Goal: Task Accomplishment & Management: Complete application form

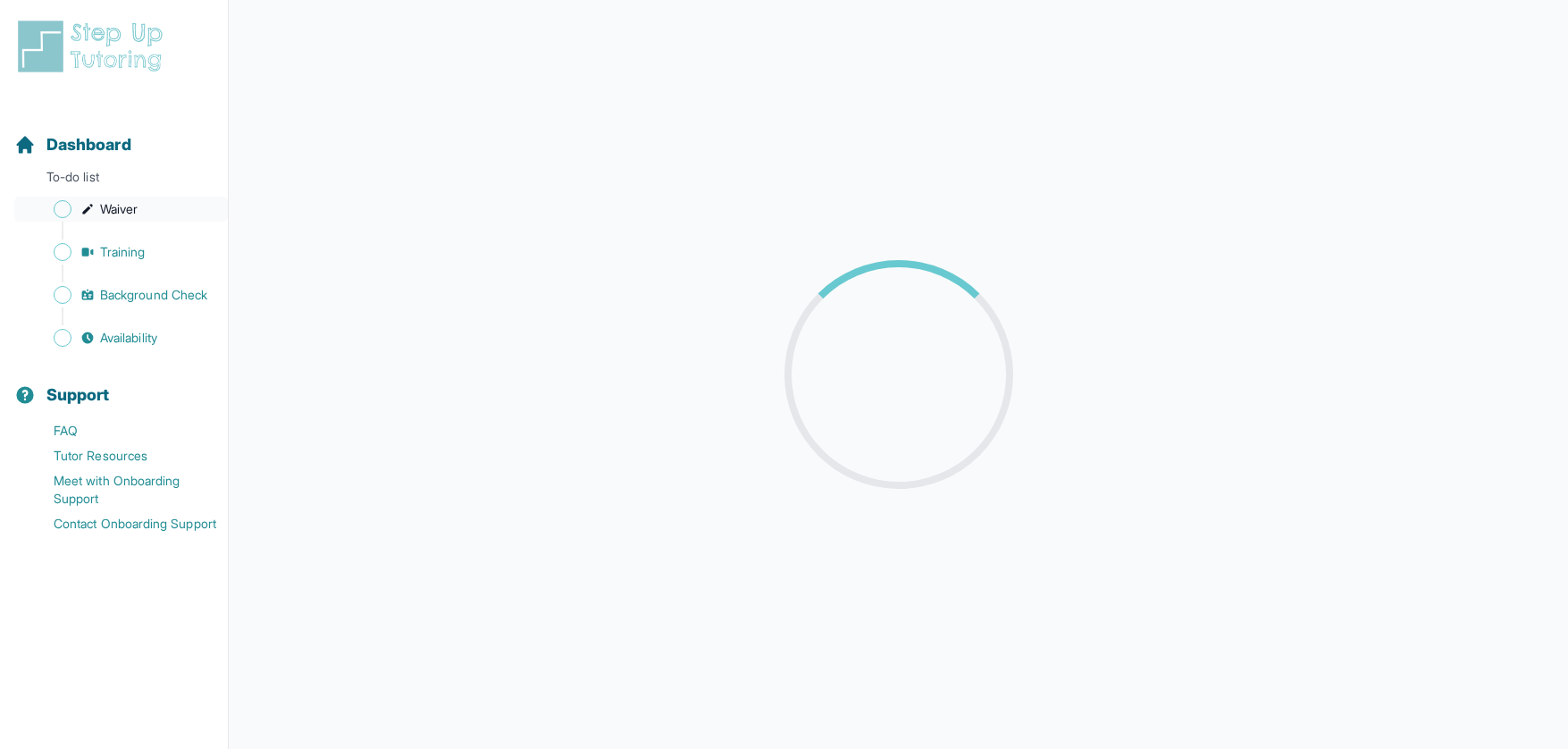
click at [134, 203] on span "Waiver" at bounding box center [118, 209] width 37 height 18
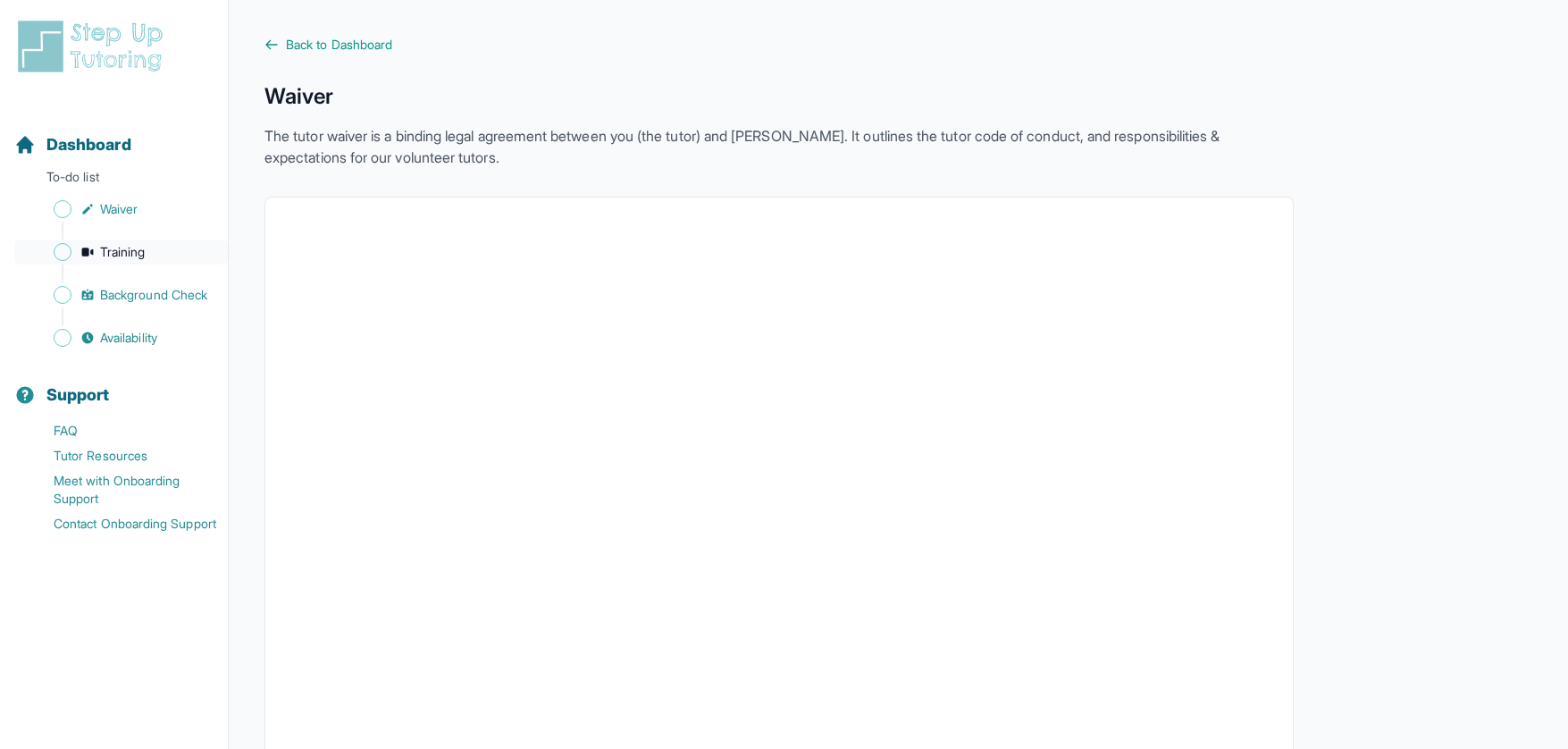
click at [132, 246] on span "Training" at bounding box center [122, 252] width 46 height 18
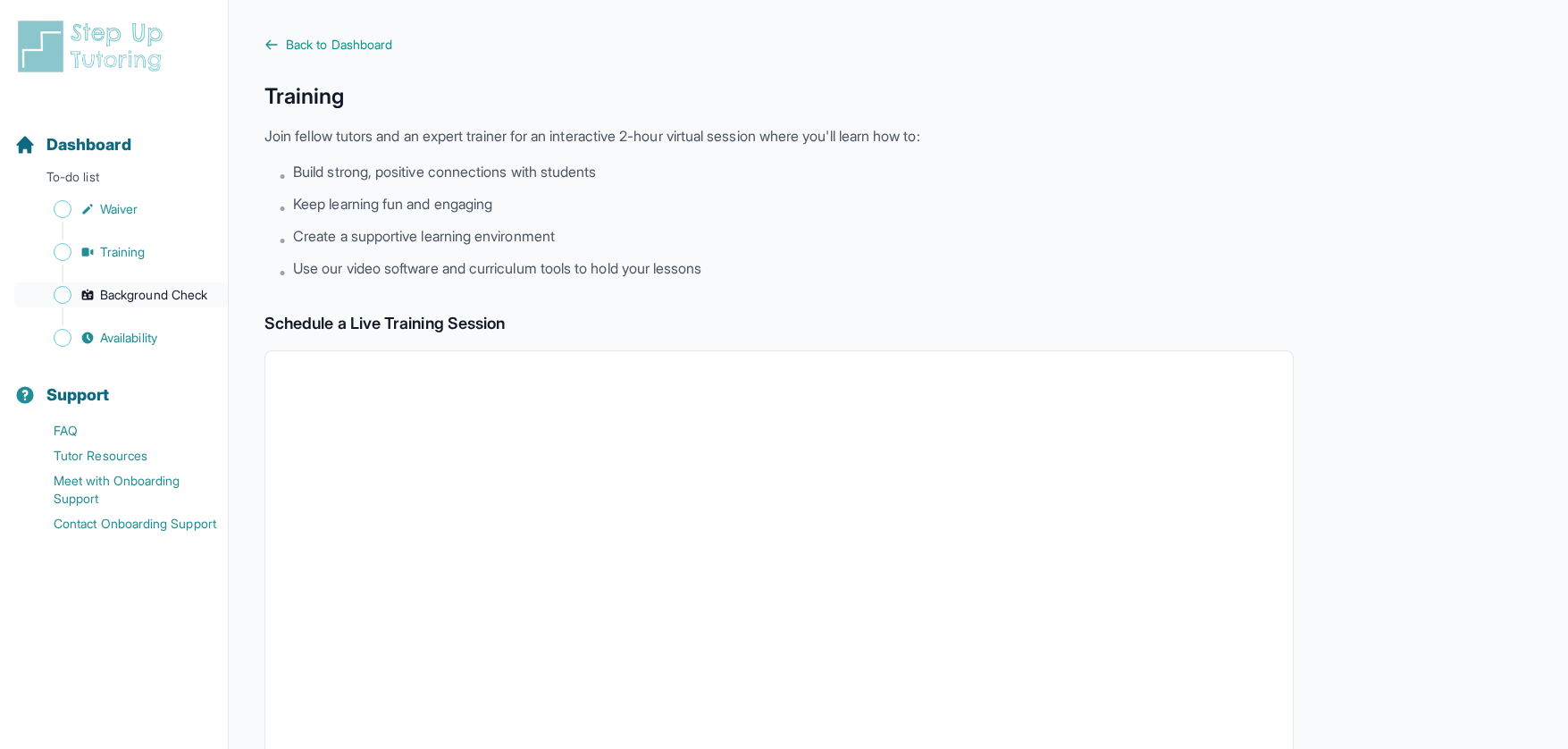
click at [139, 297] on span "Background Check" at bounding box center [153, 294] width 108 height 18
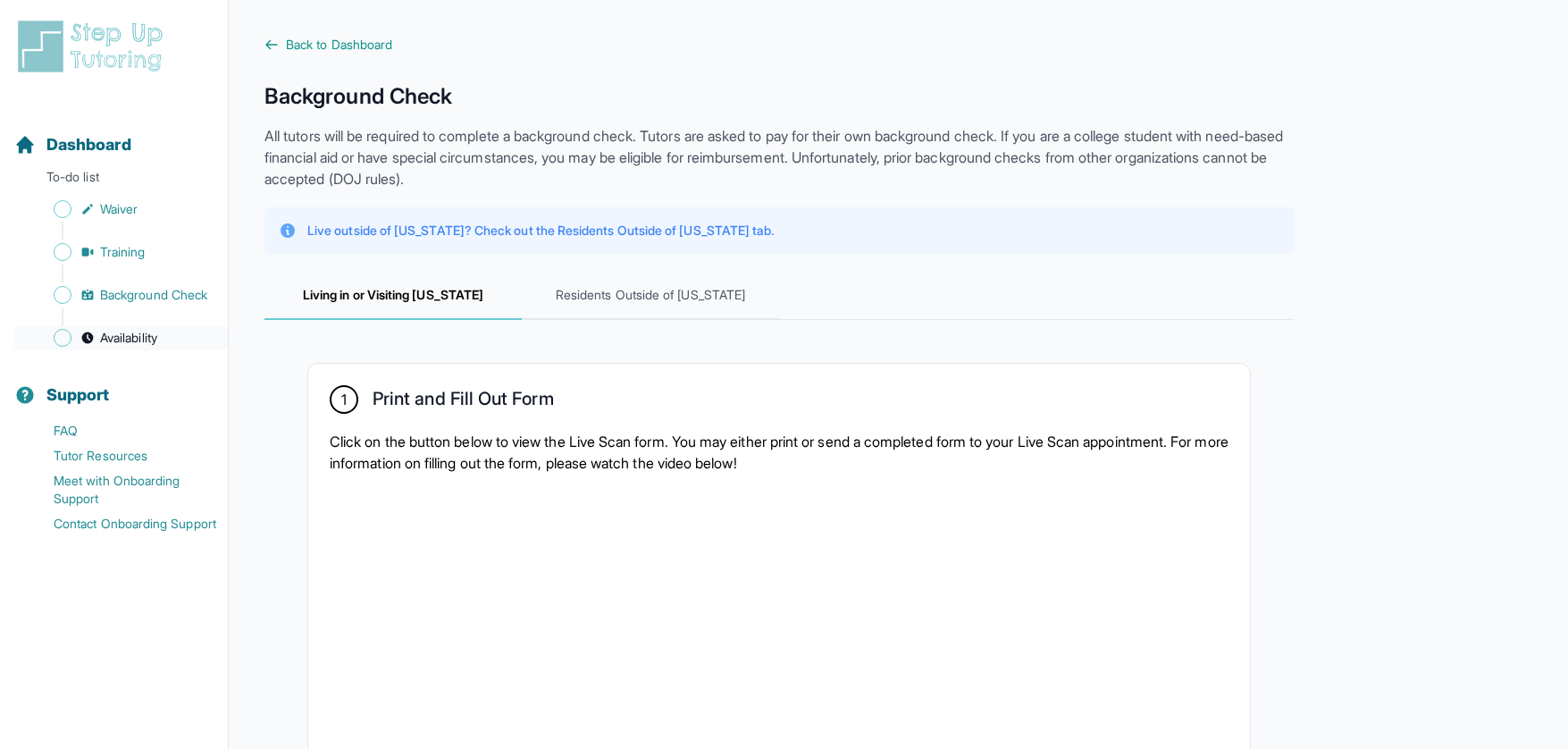
click at [142, 345] on span "Availability" at bounding box center [128, 337] width 57 height 18
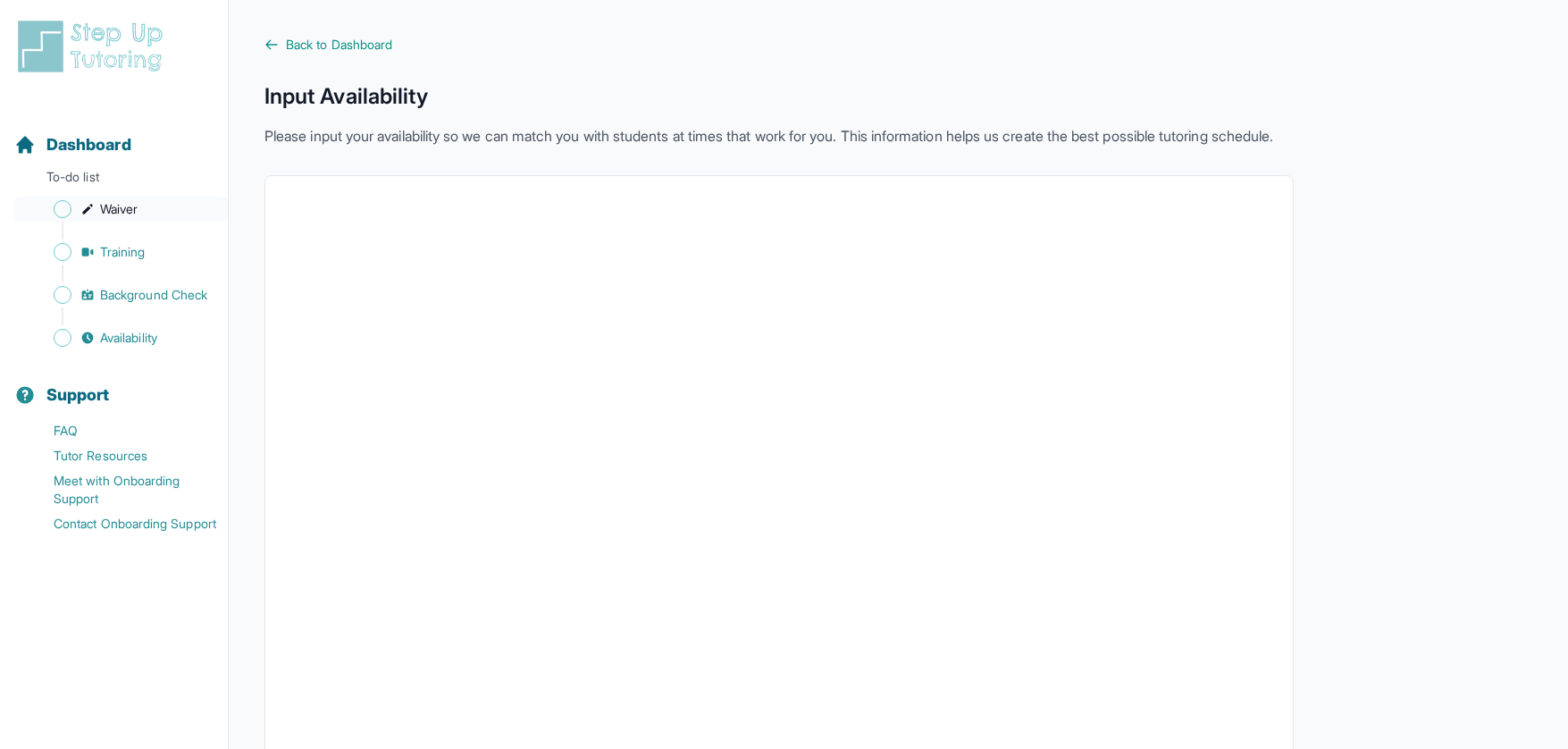
click at [119, 202] on span "Waiver" at bounding box center [118, 209] width 37 height 18
drag, startPoint x: 123, startPoint y: 255, endPoint x: 139, endPoint y: 252, distance: 16.3
click at [123, 254] on span "Training" at bounding box center [122, 252] width 46 height 18
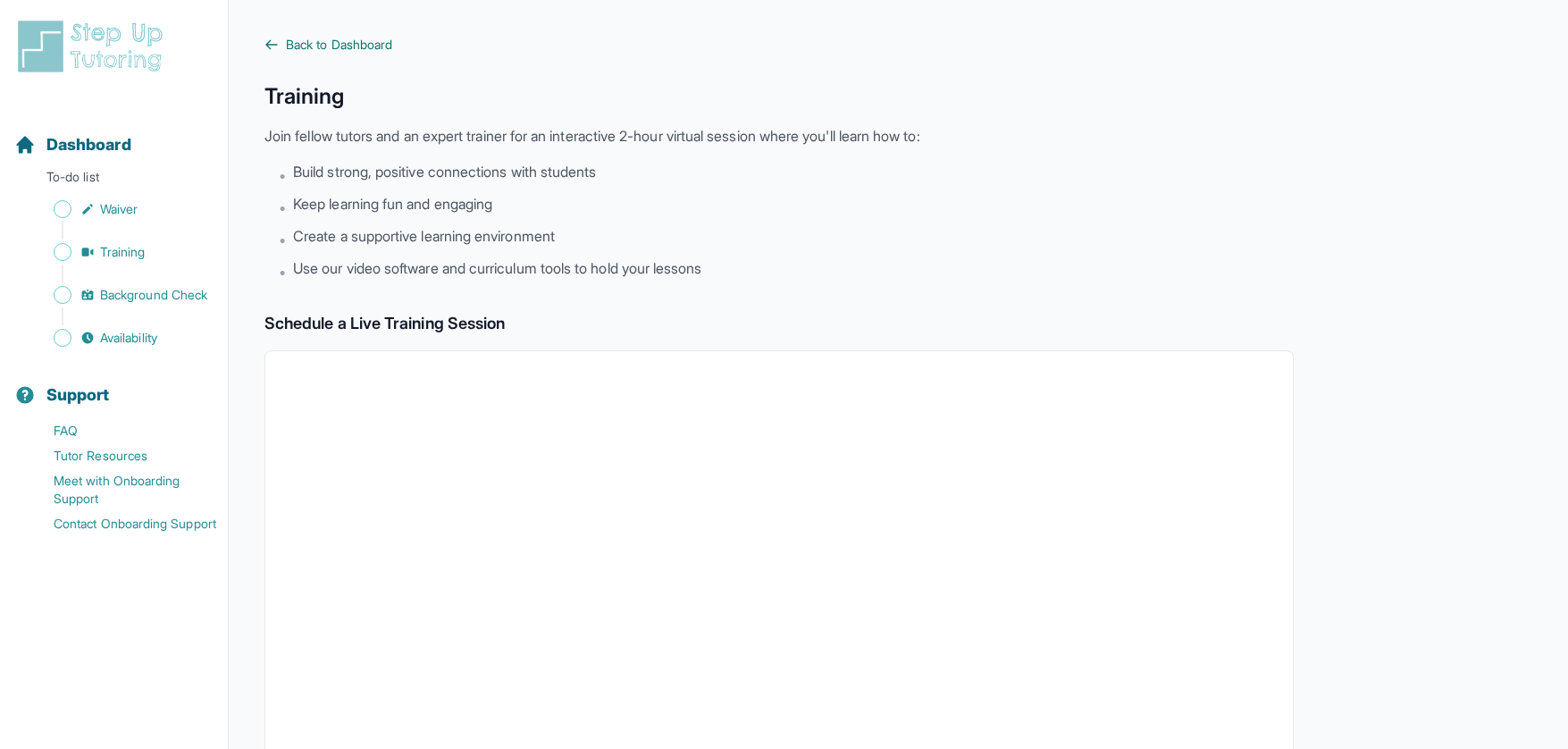
click at [348, 39] on span "Back to Dashboard" at bounding box center [338, 45] width 107 height 18
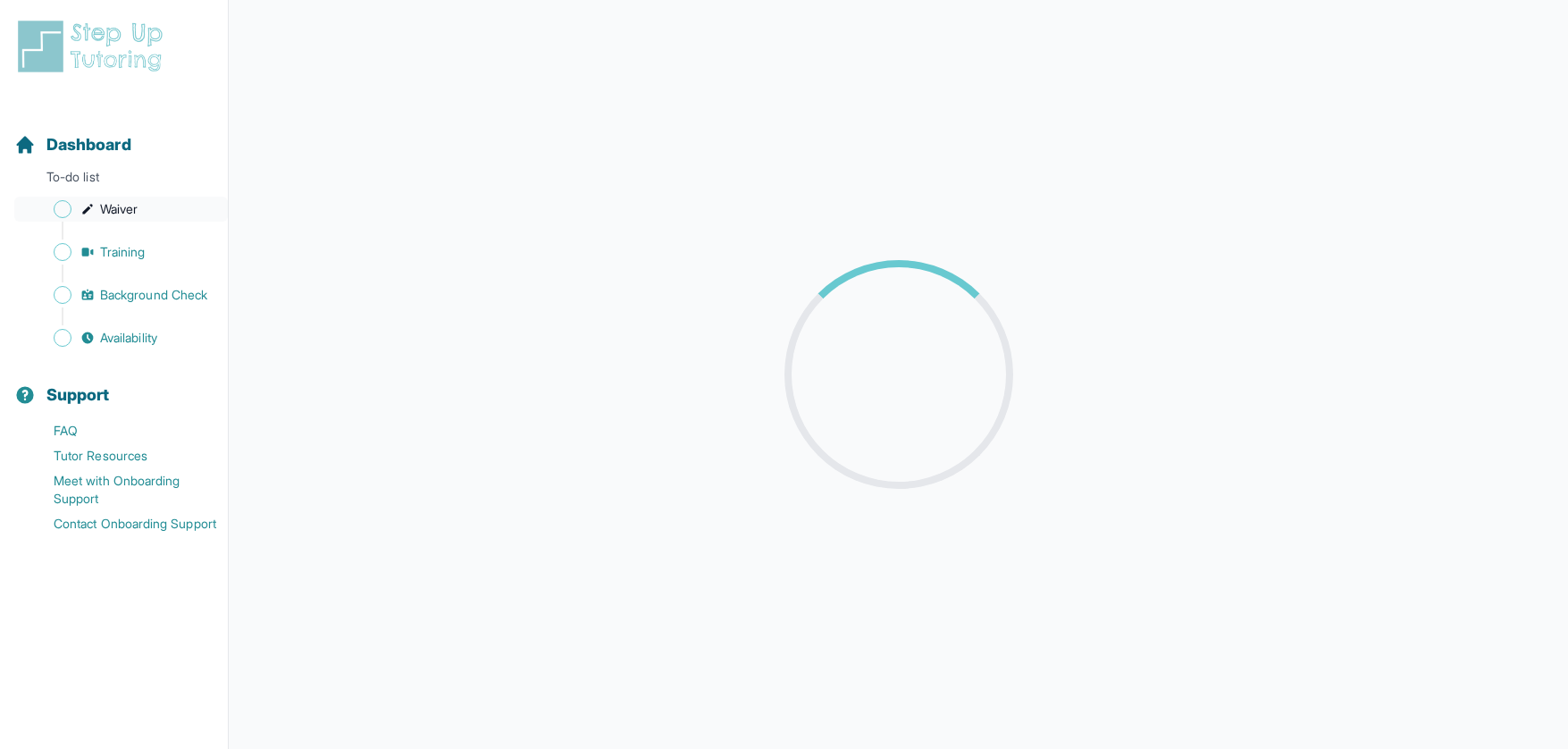
click at [132, 201] on span "Waiver" at bounding box center [118, 209] width 37 height 18
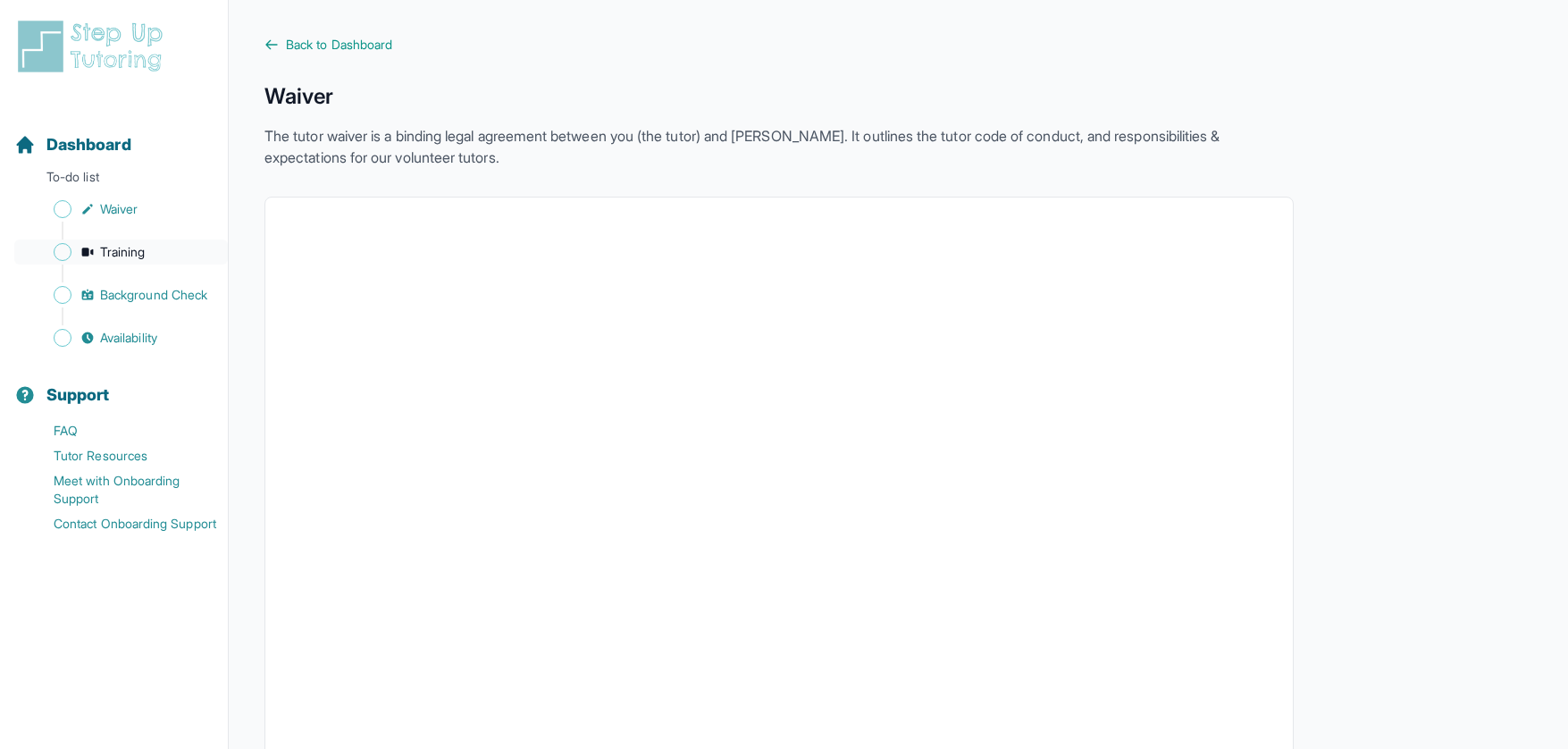
click at [127, 261] on link "Training" at bounding box center [121, 252] width 213 height 25
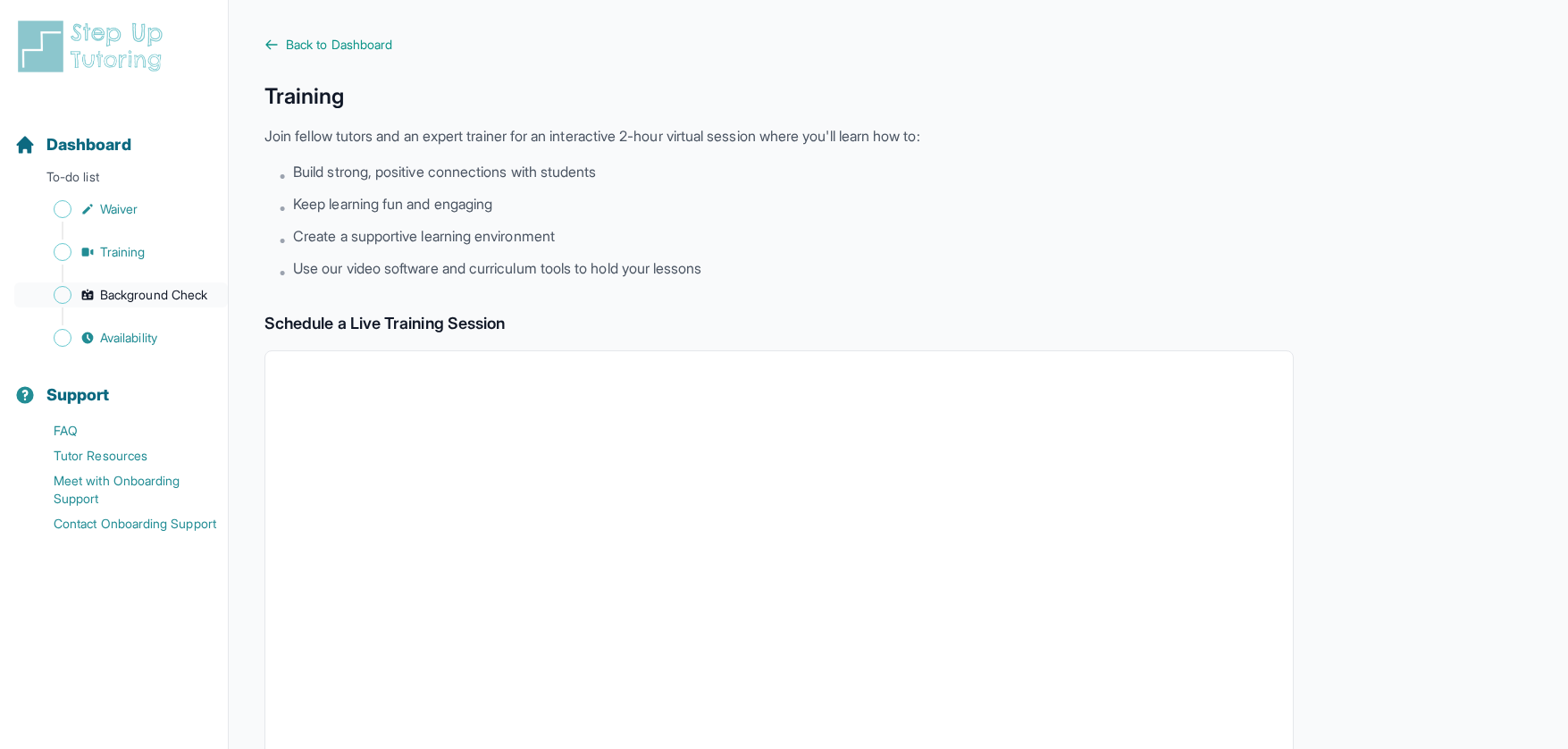
click at [131, 296] on span "Background Check" at bounding box center [153, 294] width 108 height 18
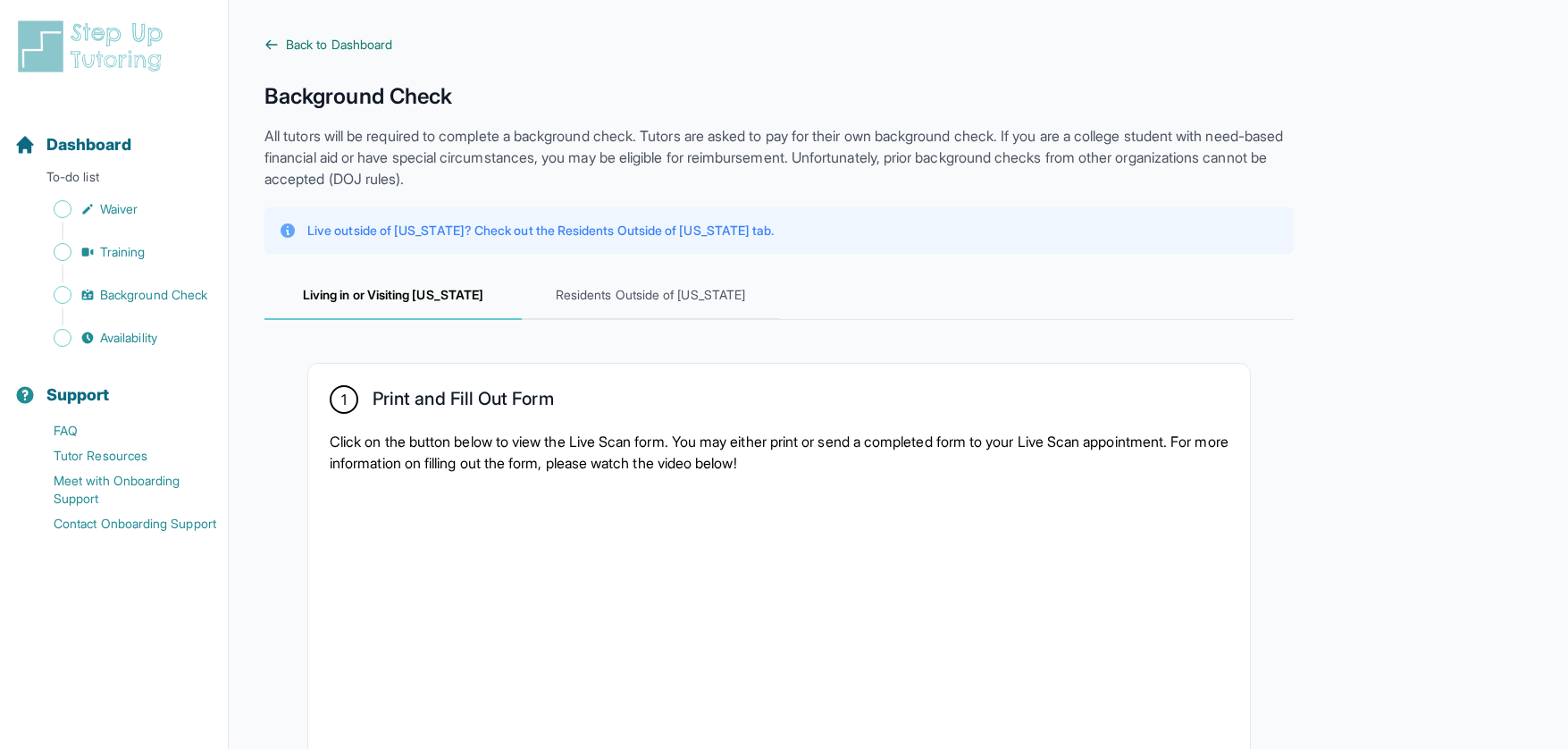
click at [319, 43] on span "Back to Dashboard" at bounding box center [338, 45] width 107 height 18
